Goal: Task Accomplishment & Management: Complete application form

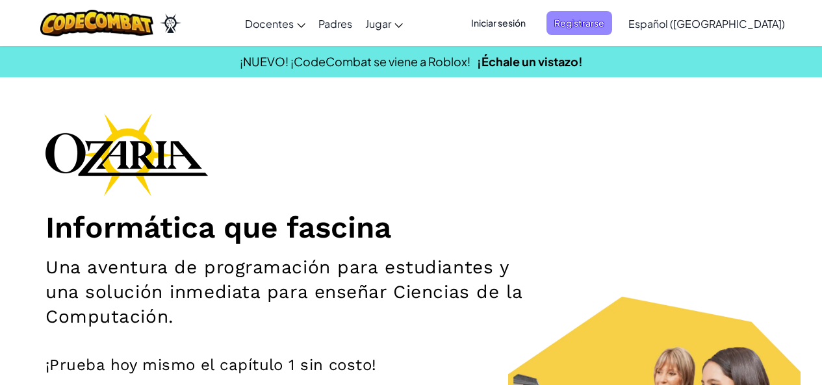
click at [603, 22] on span "Registrarse" at bounding box center [580, 23] width 66 height 24
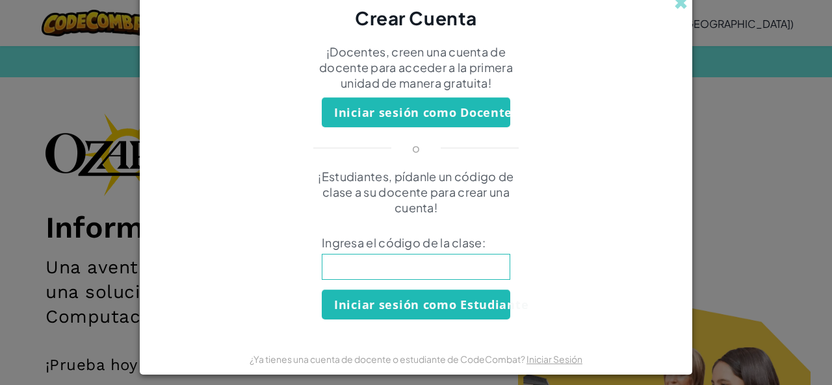
click at [374, 268] on input at bounding box center [416, 267] width 188 height 26
type input "MixIronFace"
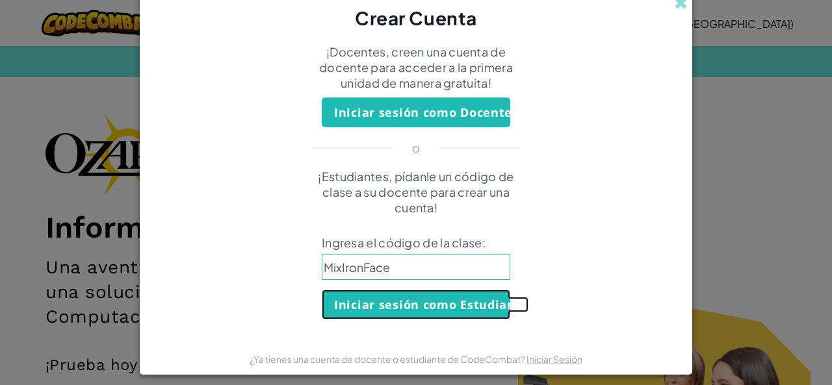
click at [378, 296] on button "Iniciar sesión como Estudiante" at bounding box center [416, 305] width 188 height 30
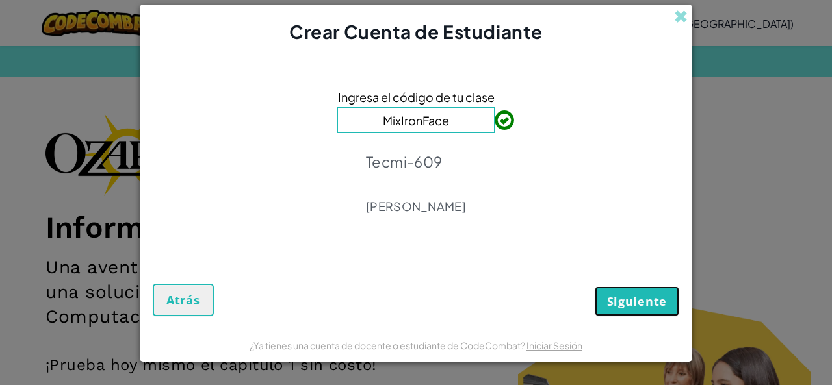
click at [636, 295] on span "Siguiente" at bounding box center [637, 302] width 60 height 16
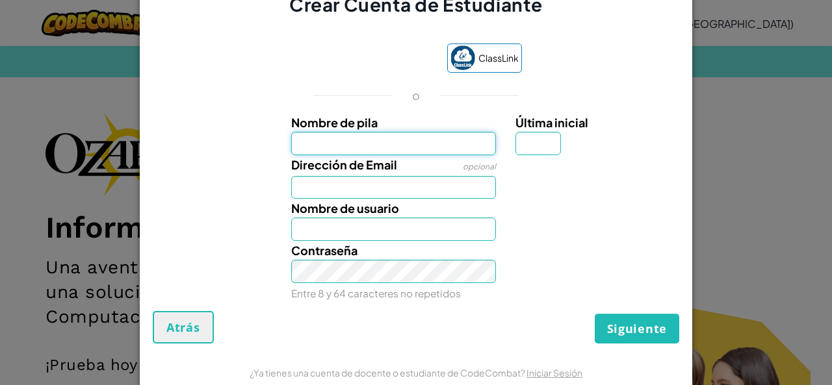
type input "d"
type input "David"
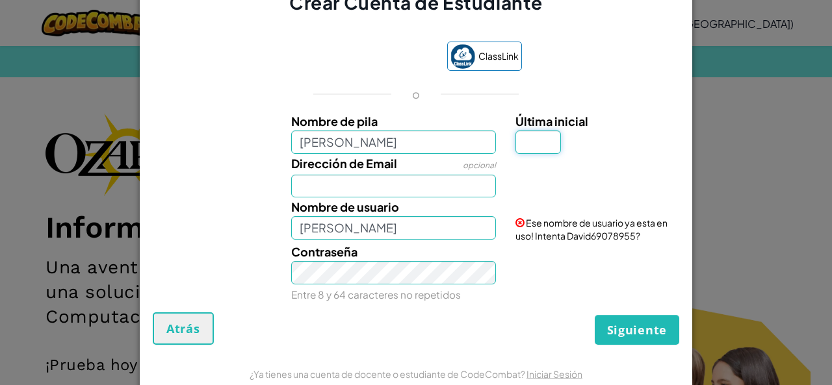
click at [535, 147] on input "Última inicial" at bounding box center [537, 142] width 45 height 23
type input "P"
type input "DavidP"
click at [743, 60] on div "Crear Cuenta de Estudiante ClassLink o Nombre de pila David Última inicial P Di…" at bounding box center [416, 192] width 832 height 385
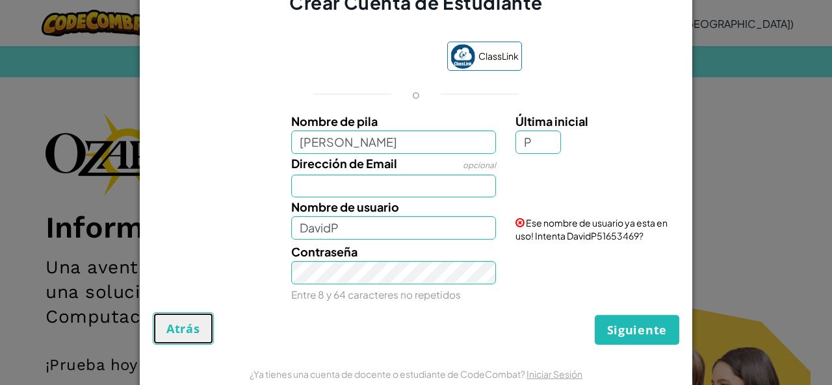
click at [174, 321] on span "Atrás" at bounding box center [183, 329] width 34 height 16
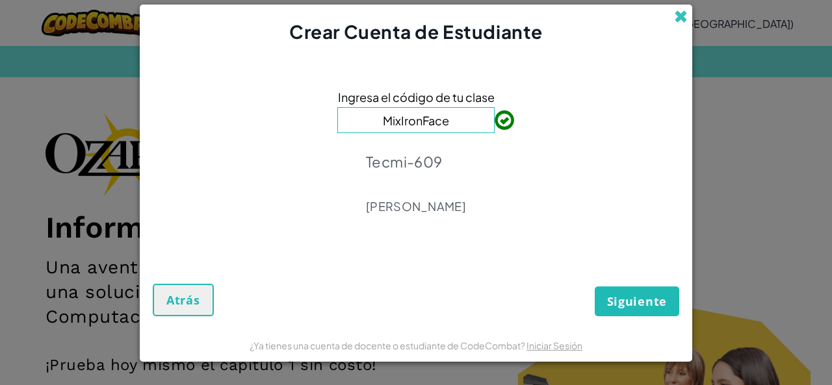
click at [681, 12] on span at bounding box center [681, 17] width 14 height 14
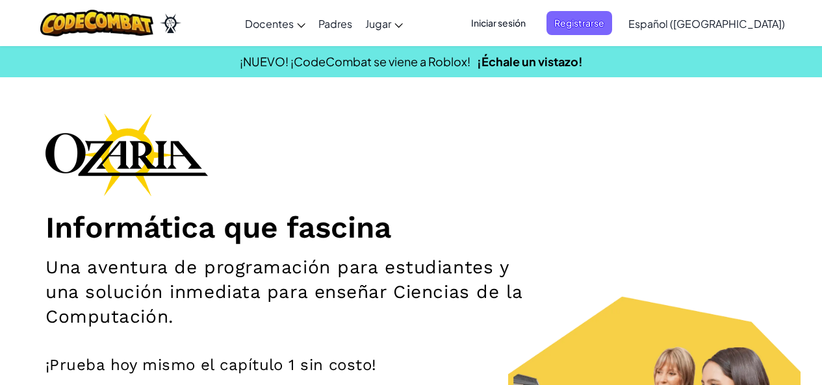
click at [534, 26] on span "Iniciar sesión" at bounding box center [498, 23] width 70 height 24
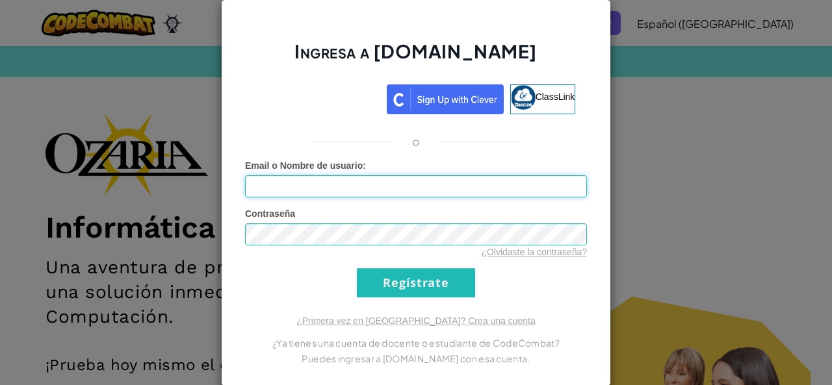
click at [345, 197] on input "Email o Nombre de usuario :" at bounding box center [416, 186] width 342 height 22
click at [362, 182] on input "Email o Nombre de usuario :" at bounding box center [416, 186] width 342 height 22
type input "d"
type input "al07145867@tecmilenio.mx"
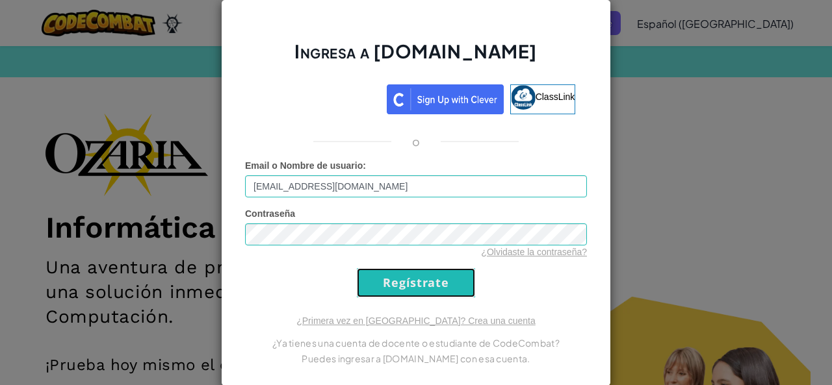
click at [422, 288] on input "Regístrate" at bounding box center [416, 282] width 118 height 29
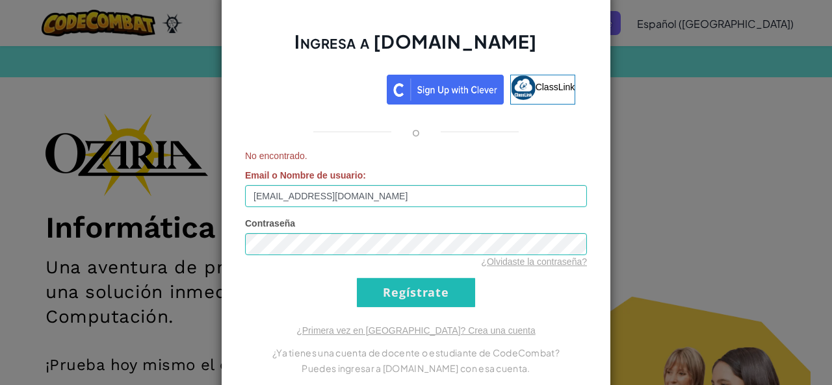
click at [680, 120] on div "Ingresa a Ozaria.com ClassLink o No encontrado. Email o Nombre de usuario : al0…" at bounding box center [416, 192] width 832 height 385
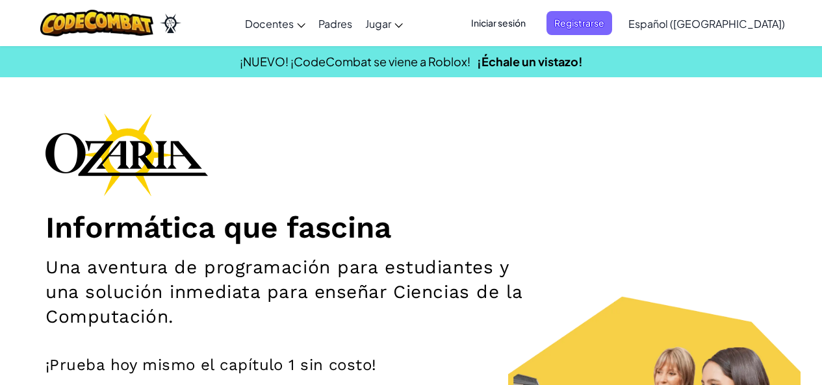
click at [534, 25] on span "Iniciar sesión" at bounding box center [498, 23] width 70 height 24
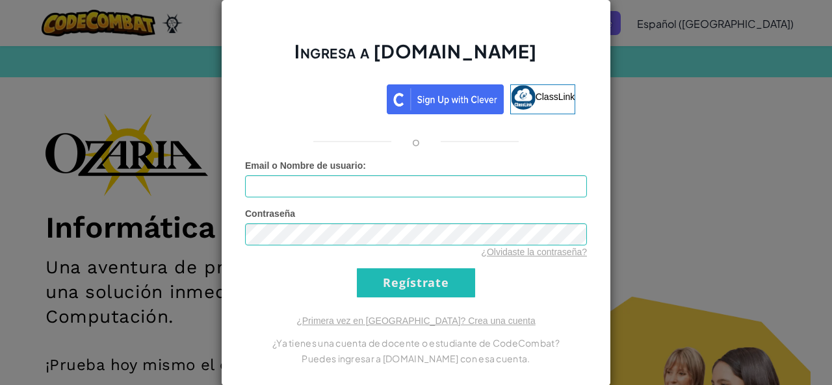
click at [604, 151] on div "Ingresa a Ozaria.com ClassLink o Error desconocido. Email o Nombre de usuario :…" at bounding box center [416, 192] width 390 height 387
click at [687, 124] on div "Ingresa a Ozaria.com ClassLink o Error desconocido. Email o Nombre de usuario :…" at bounding box center [416, 192] width 832 height 385
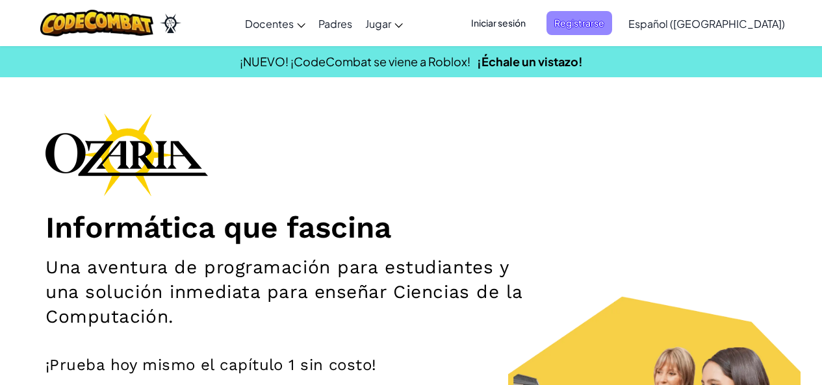
click at [600, 17] on span "Registrarse" at bounding box center [580, 23] width 66 height 24
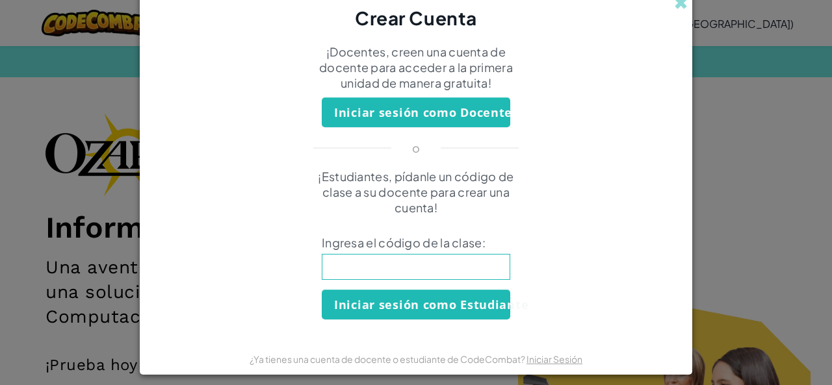
click at [400, 270] on input at bounding box center [416, 267] width 188 height 26
type input "MixIronFace"
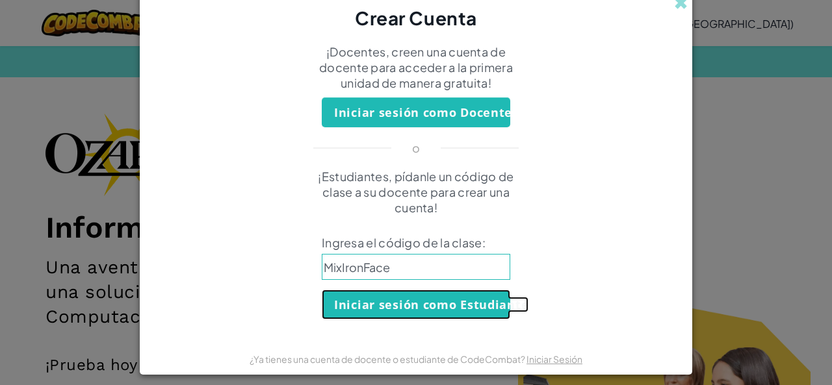
click at [407, 294] on button "Iniciar sesión como Estudiante" at bounding box center [416, 305] width 188 height 30
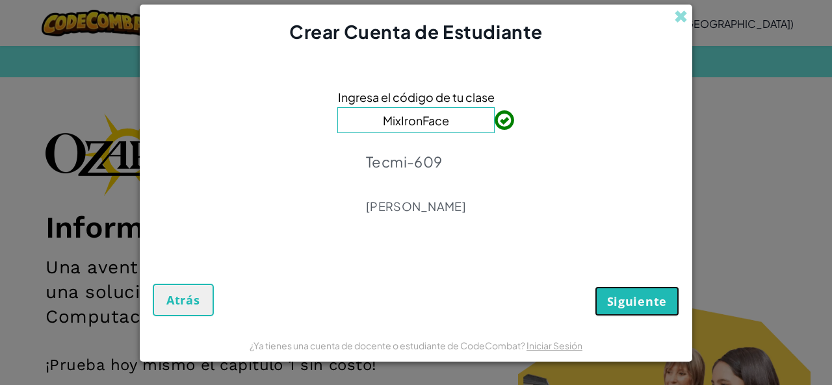
click at [614, 306] on span "Siguiente" at bounding box center [637, 302] width 60 height 16
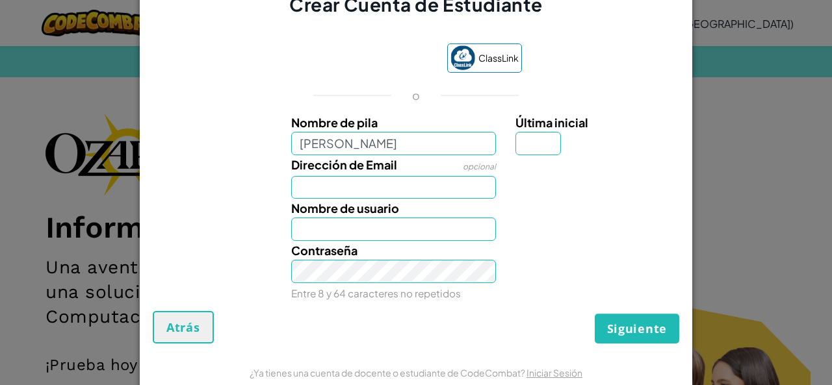
type input "David"
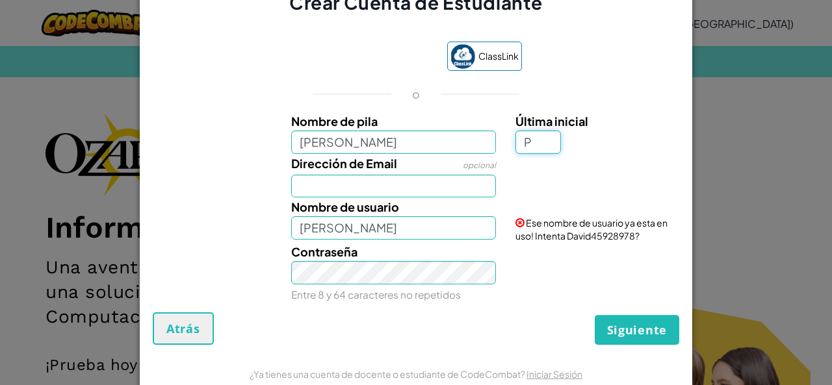
type input "P"
type input "DavidP"
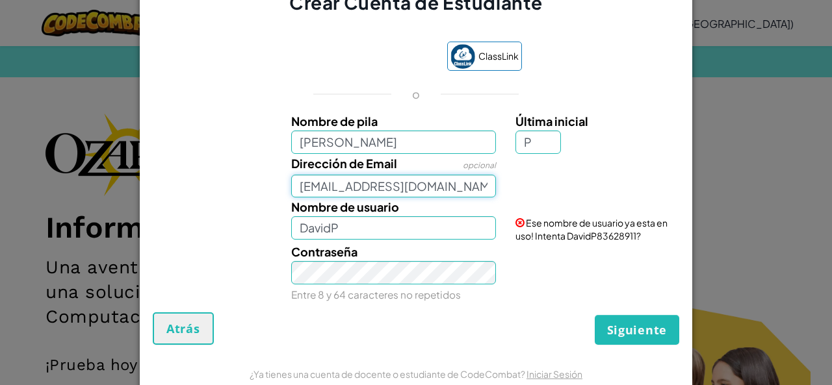
type input "al07145867@tecmilenio.mx"
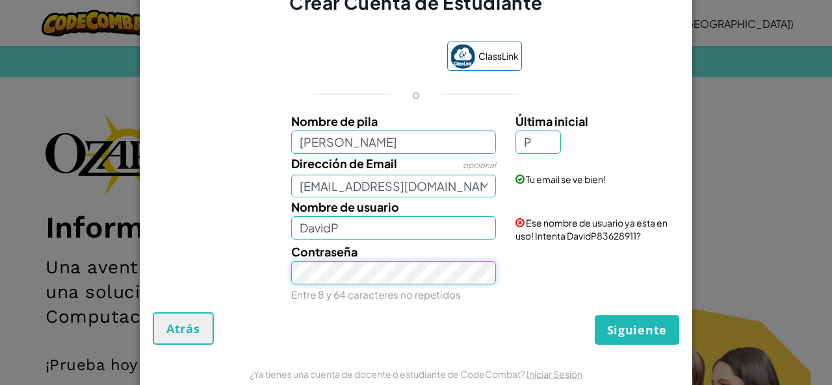
click at [272, 238] on div "Nombre de pila David Última inicial P Dirección de Email opcional al07145867@te…" at bounding box center [416, 206] width 520 height 188
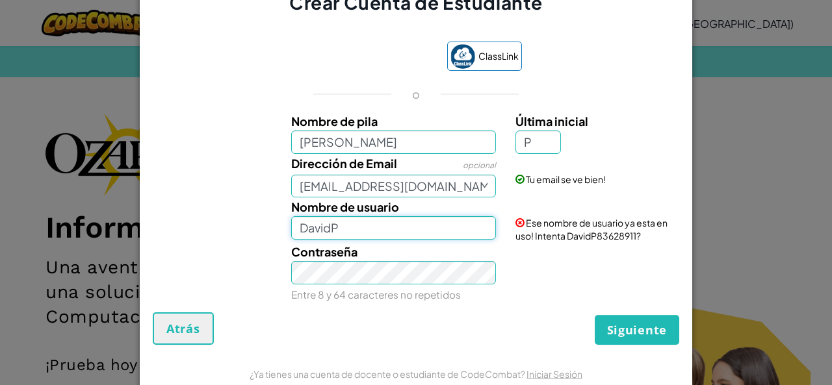
click at [342, 228] on input "DavidP" at bounding box center [393, 227] width 205 height 23
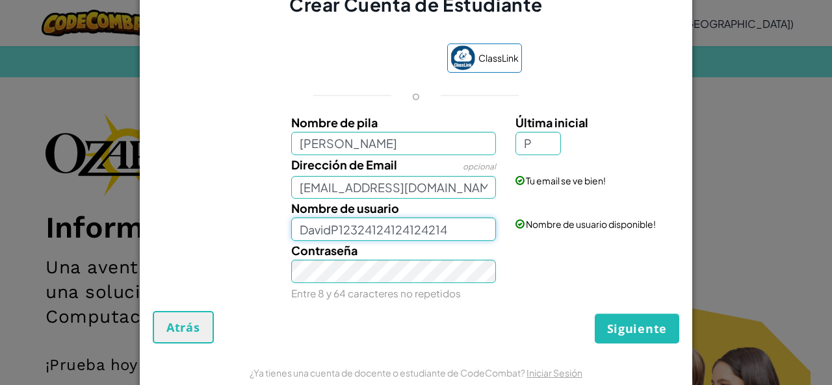
drag, startPoint x: 439, startPoint y: 224, endPoint x: 348, endPoint y: 232, distance: 91.3
click at [348, 232] on input "DavidP12324124124124214" at bounding box center [393, 229] width 205 height 23
click at [595, 314] on button "Siguiente" at bounding box center [637, 329] width 84 height 30
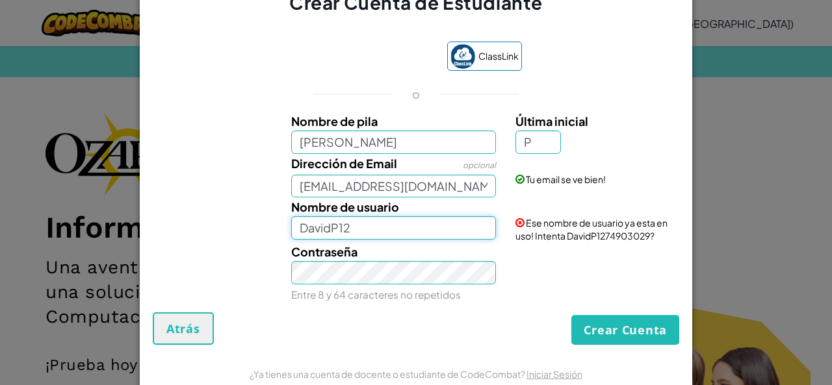
click at [348, 232] on input "DavidP12" at bounding box center [393, 227] width 205 height 23
type input "D"
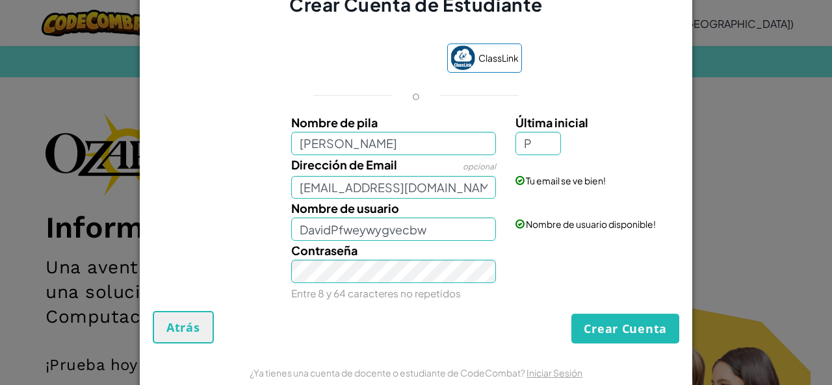
click at [539, 238] on div "Nombre de usuario DavidPfweywygvecbw Nombre de usuario disponible!" at bounding box center [415, 220] width 539 height 42
drag, startPoint x: 330, startPoint y: 226, endPoint x: 341, endPoint y: 224, distance: 11.2
click at [341, 224] on input "DavidPfweywygvecbw" at bounding box center [393, 229] width 205 height 23
click at [445, 229] on input "DavidPfweywygvecbw" at bounding box center [393, 229] width 205 height 23
drag, startPoint x: 406, startPoint y: 200, endPoint x: 336, endPoint y: 231, distance: 77.1
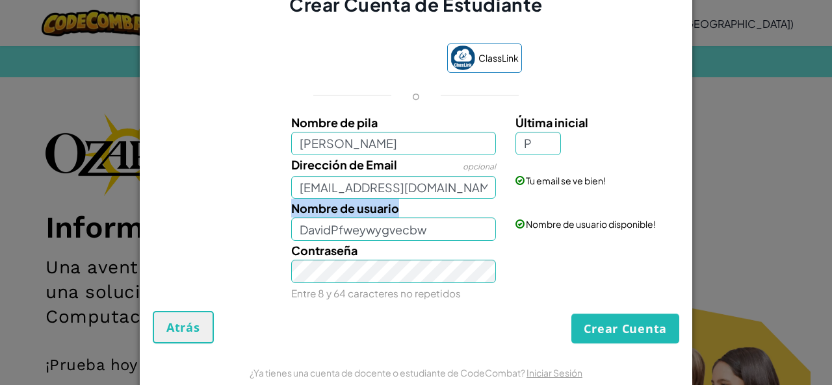
click at [336, 231] on div "Nombre de usuario DavidPfweywygvecbw" at bounding box center [393, 220] width 225 height 42
drag, startPoint x: 336, startPoint y: 230, endPoint x: 462, endPoint y: 237, distance: 126.3
click at [462, 237] on input "DavidPfweywygvecbw" at bounding box center [393, 229] width 205 height 23
click at [448, 253] on div "Contraseña Entre 8 y 64 caracteres no repetidos" at bounding box center [393, 272] width 225 height 62
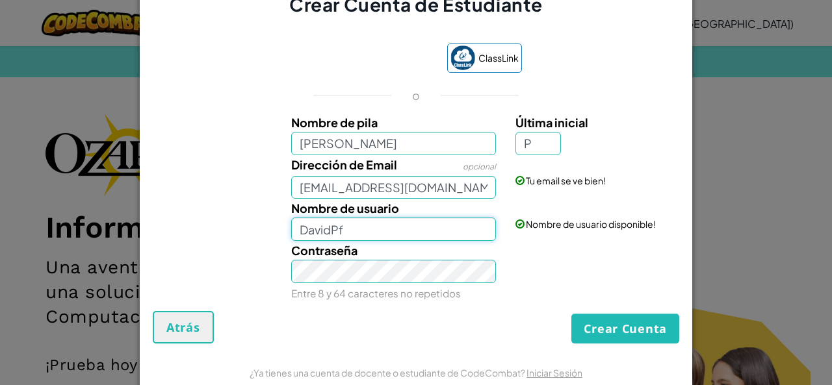
click at [425, 226] on input "DavidPf" at bounding box center [393, 229] width 205 height 23
click at [420, 248] on div "Contraseña Entre 8 y 64 caracteres no repetidos" at bounding box center [393, 272] width 225 height 62
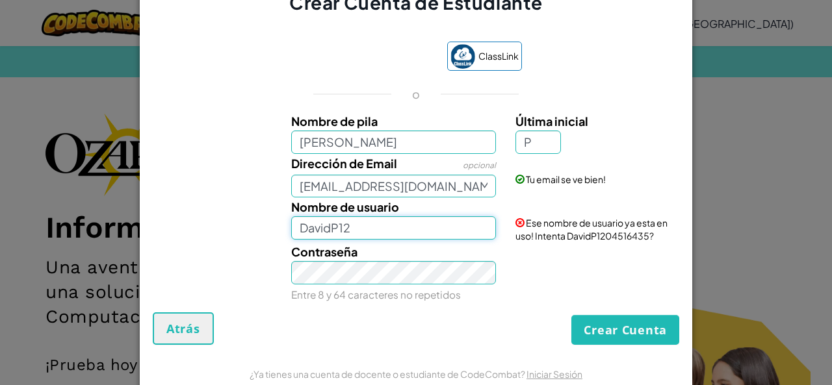
click at [422, 233] on input "DavidP12" at bounding box center [393, 227] width 205 height 23
type input "DavidP1221"
click at [427, 248] on div "Contraseña Entre 8 y 64 caracteres no repetidos" at bounding box center [393, 273] width 225 height 62
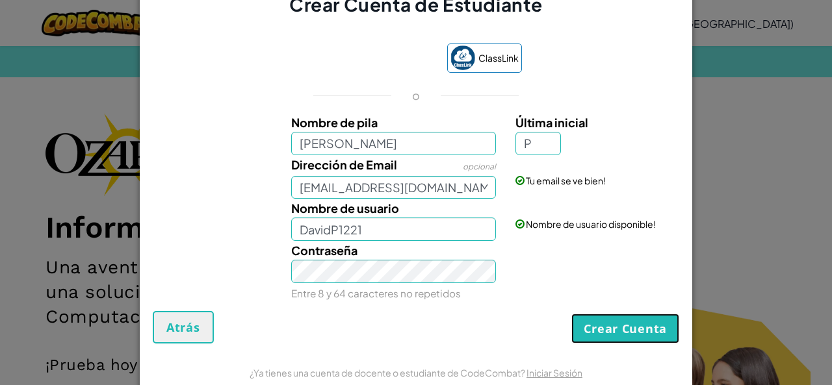
click at [620, 330] on button "Crear Cuenta" at bounding box center [625, 329] width 108 height 30
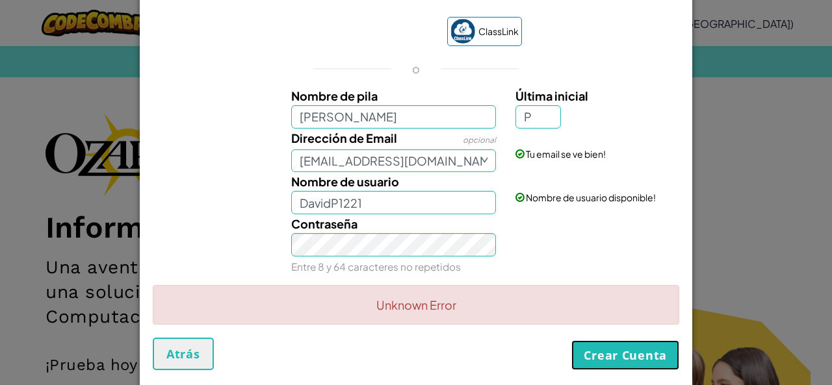
click at [625, 349] on button "Crear Cuenta" at bounding box center [625, 356] width 108 height 30
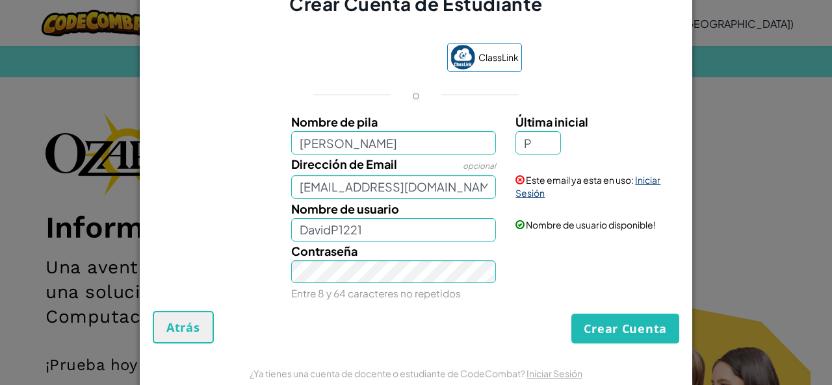
click at [641, 183] on link "Iniciar Sesión" at bounding box center [587, 186] width 145 height 25
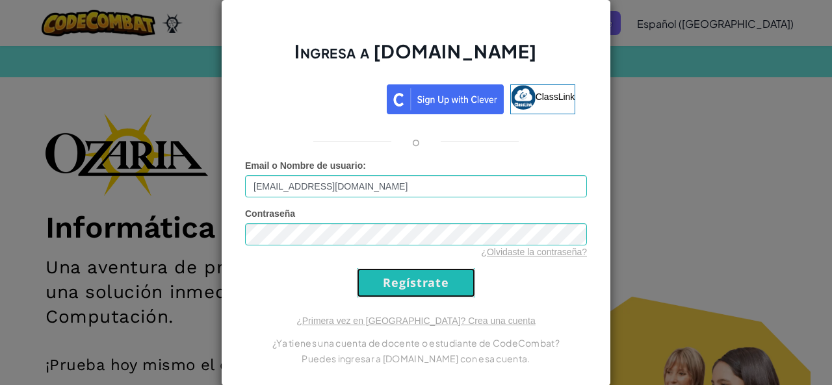
click at [394, 281] on input "Regístrate" at bounding box center [416, 282] width 118 height 29
